Goal: Transaction & Acquisition: Purchase product/service

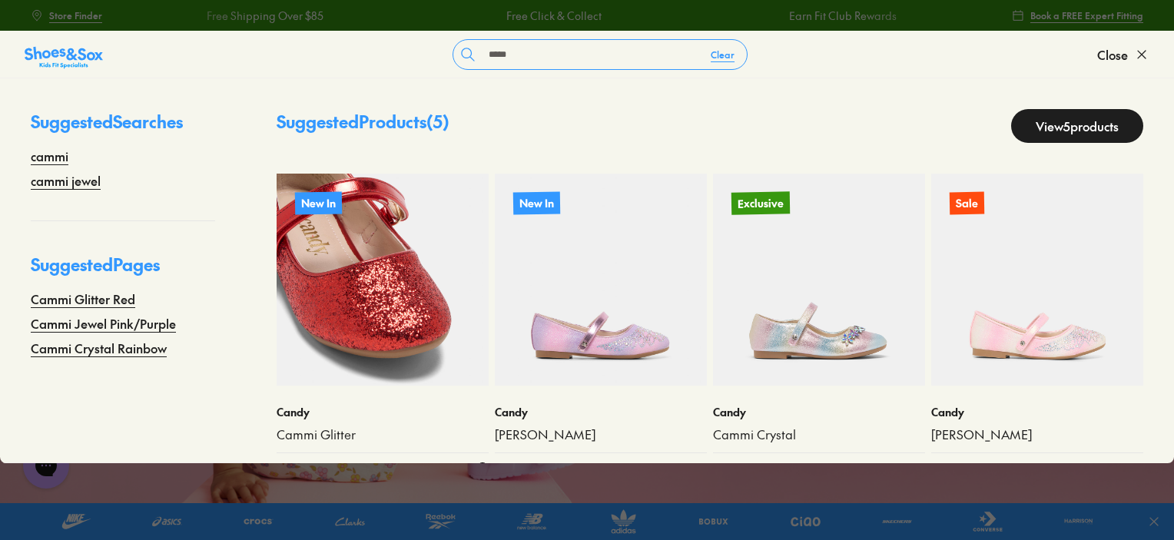
type input "*****"
click at [418, 295] on img at bounding box center [383, 280] width 212 height 212
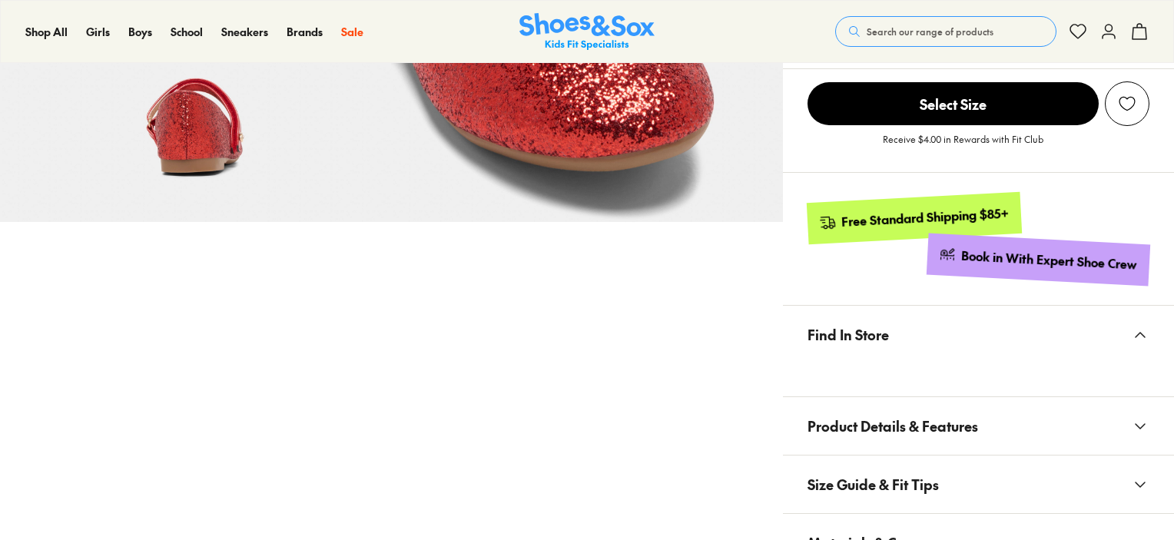
scroll to position [922, 0]
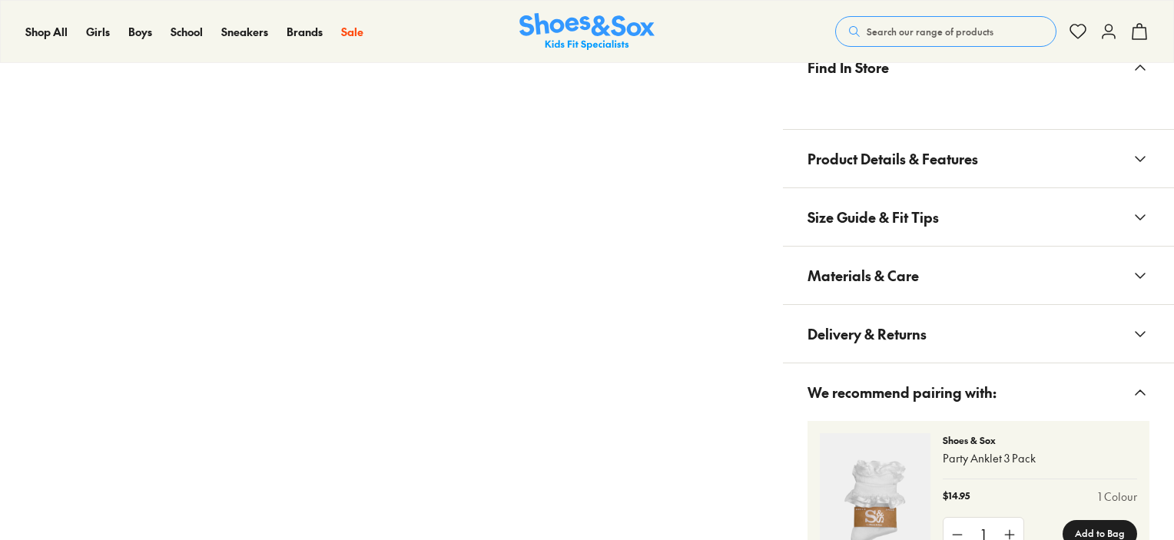
select select "*"
click at [896, 202] on span "Size Guide & Fit Tips" at bounding box center [872, 216] width 131 height 45
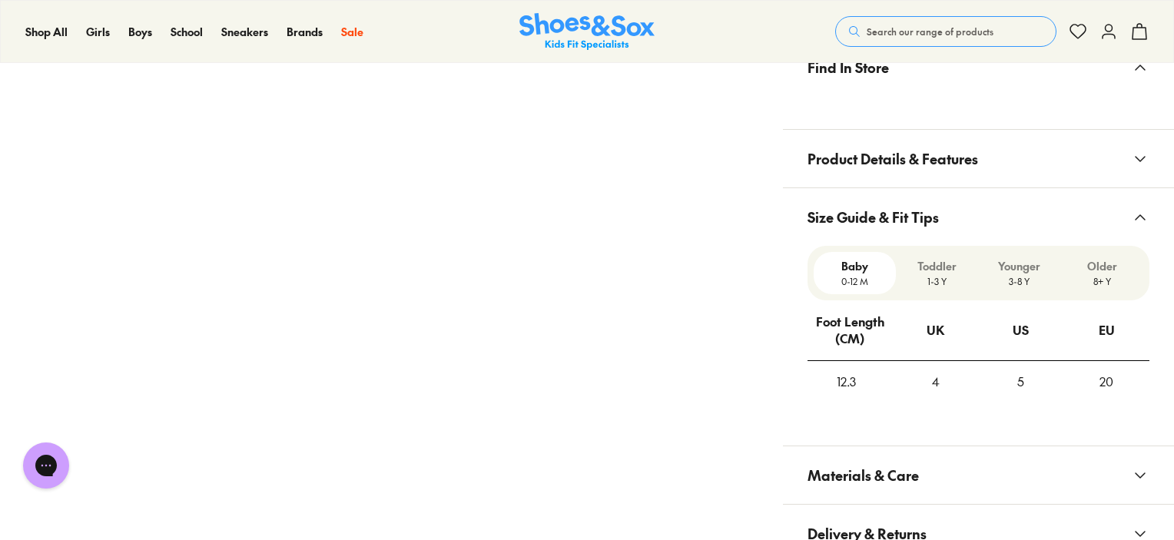
click at [849, 494] on span "Materials & Care" at bounding box center [862, 474] width 111 height 45
